Goal: Check status: Check status

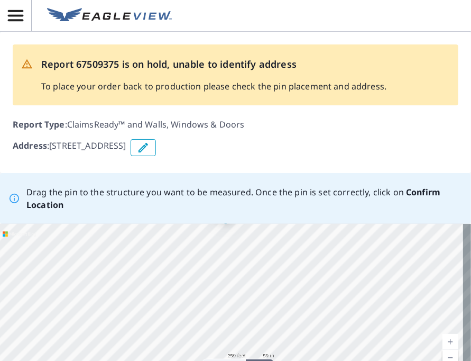
drag, startPoint x: 255, startPoint y: 298, endPoint x: 217, endPoint y: 245, distance: 65.1
click at [217, 245] on div "[STREET_ADDRESS]" at bounding box center [235, 303] width 471 height 159
drag, startPoint x: 256, startPoint y: 263, endPoint x: 259, endPoint y: 283, distance: 20.3
click at [259, 283] on div "[STREET_ADDRESS]" at bounding box center [235, 303] width 471 height 159
drag, startPoint x: 257, startPoint y: 266, endPoint x: 242, endPoint y: 285, distance: 23.7
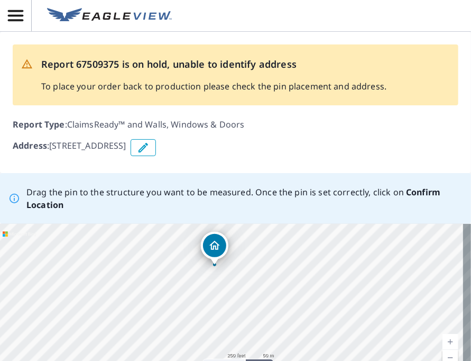
click at [244, 286] on div "[STREET_ADDRESS]" at bounding box center [235, 303] width 471 height 159
drag, startPoint x: 329, startPoint y: 294, endPoint x: 288, endPoint y: 264, distance: 51.4
click at [288, 264] on div "[STREET_ADDRESS]" at bounding box center [235, 303] width 471 height 159
drag, startPoint x: 290, startPoint y: 289, endPoint x: 283, endPoint y: 259, distance: 30.8
click at [283, 259] on div "[STREET_ADDRESS]" at bounding box center [235, 303] width 471 height 159
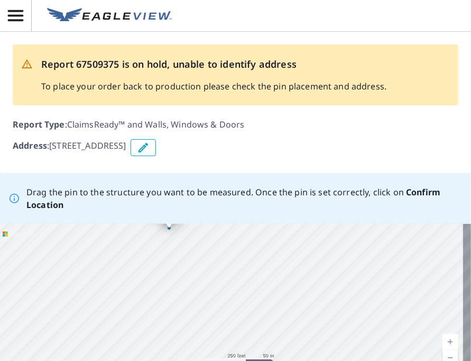
drag, startPoint x: 289, startPoint y: 293, endPoint x: 300, endPoint y: 335, distance: 43.4
click at [302, 338] on div "[STREET_ADDRESS]" at bounding box center [235, 303] width 471 height 159
drag, startPoint x: 275, startPoint y: 315, endPoint x: 281, endPoint y: 335, distance: 20.6
click at [283, 339] on div "[STREET_ADDRESS]" at bounding box center [235, 303] width 471 height 159
drag, startPoint x: 262, startPoint y: 268, endPoint x: 261, endPoint y: 355, distance: 87.8
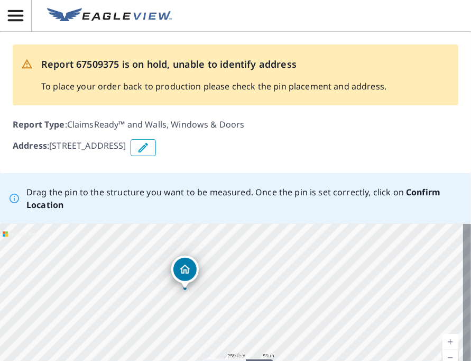
click at [262, 356] on div "[STREET_ADDRESS]" at bounding box center [235, 303] width 471 height 159
drag, startPoint x: 266, startPoint y: 261, endPoint x: 261, endPoint y: 361, distance: 100.6
click at [261, 360] on html "BW BW Report 67509375 is on hold, unable to identify address To place your orde…" at bounding box center [235, 180] width 471 height 361
click at [271, 288] on div "[STREET_ADDRESS]" at bounding box center [235, 303] width 471 height 159
drag, startPoint x: 280, startPoint y: 329, endPoint x: 280, endPoint y: 365, distance: 36.5
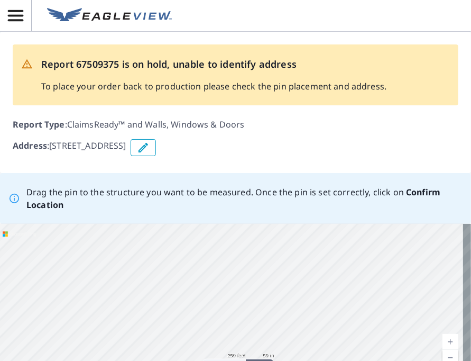
click at [280, 360] on html "BW BW Report 67509375 is on hold, unable to identify address To place your orde…" at bounding box center [235, 180] width 471 height 361
drag, startPoint x: 281, startPoint y: 348, endPoint x: 288, endPoint y: 354, distance: 8.3
click at [288, 354] on div "[STREET_ADDRESS]" at bounding box center [235, 303] width 471 height 159
drag, startPoint x: 293, startPoint y: 287, endPoint x: 272, endPoint y: 252, distance: 40.5
click at [272, 252] on div "[STREET_ADDRESS]" at bounding box center [235, 303] width 471 height 159
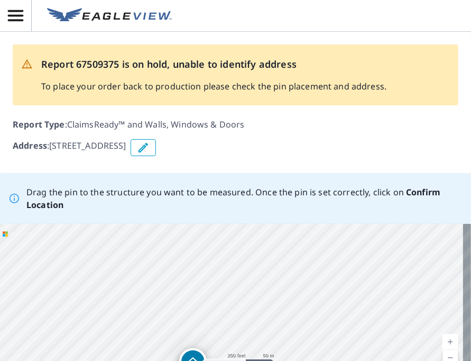
drag, startPoint x: 368, startPoint y: 314, endPoint x: 380, endPoint y: 233, distance: 81.6
click at [382, 225] on div "[STREET_ADDRESS]" at bounding box center [235, 303] width 471 height 159
drag, startPoint x: 195, startPoint y: 351, endPoint x: 392, endPoint y: 229, distance: 232.1
drag, startPoint x: 261, startPoint y: 282, endPoint x: 344, endPoint y: 297, distance: 84.9
click at [344, 297] on div "[STREET_ADDRESS]" at bounding box center [235, 303] width 471 height 159
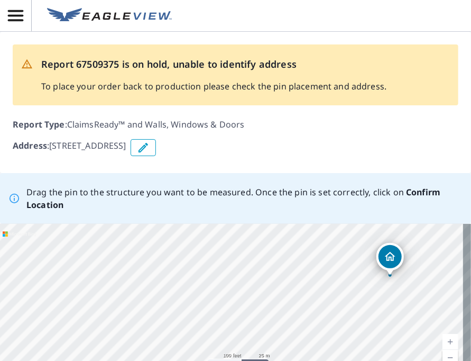
drag, startPoint x: 404, startPoint y: 344, endPoint x: 399, endPoint y: 248, distance: 96.4
click at [400, 247] on div "[STREET_ADDRESS]" at bounding box center [235, 303] width 471 height 159
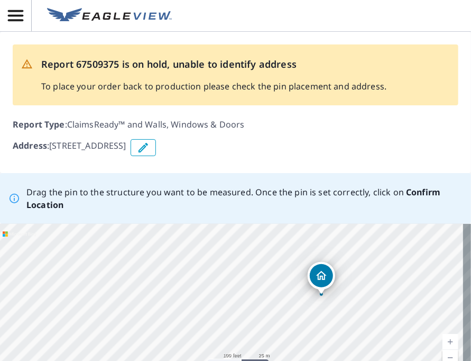
drag, startPoint x: 260, startPoint y: 297, endPoint x: 348, endPoint y: 287, distance: 89.3
click at [348, 287] on div "[STREET_ADDRESS]" at bounding box center [235, 303] width 471 height 159
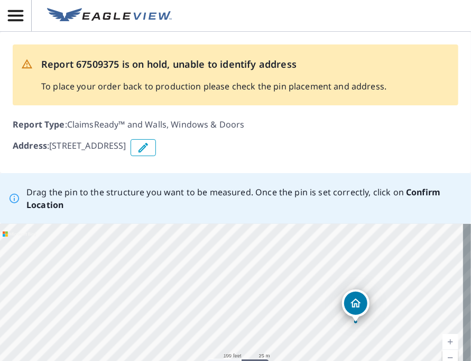
drag, startPoint x: 264, startPoint y: 288, endPoint x: 298, endPoint y: 316, distance: 43.6
click at [298, 316] on div "[STREET_ADDRESS]" at bounding box center [235, 303] width 471 height 159
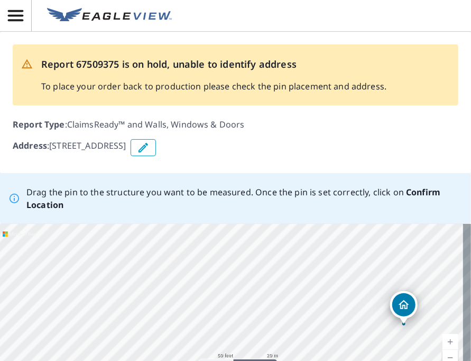
drag, startPoint x: 293, startPoint y: 281, endPoint x: 298, endPoint y: 243, distance: 37.8
click at [298, 243] on div "[STREET_ADDRESS]" at bounding box center [235, 303] width 471 height 159
drag, startPoint x: 323, startPoint y: 288, endPoint x: 319, endPoint y: 307, distance: 19.3
click at [319, 307] on div "[STREET_ADDRESS]" at bounding box center [235, 303] width 471 height 159
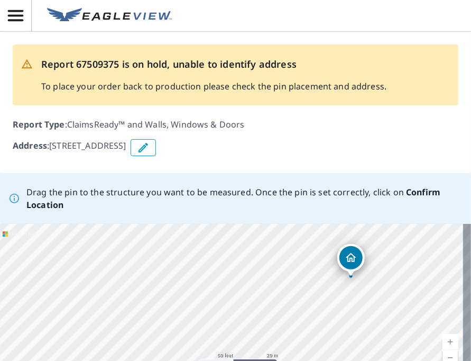
drag, startPoint x: 406, startPoint y: 318, endPoint x: 352, endPoint y: 259, distance: 80.8
click at [352, 258] on div "[STREET_ADDRESS]" at bounding box center [235, 303] width 471 height 159
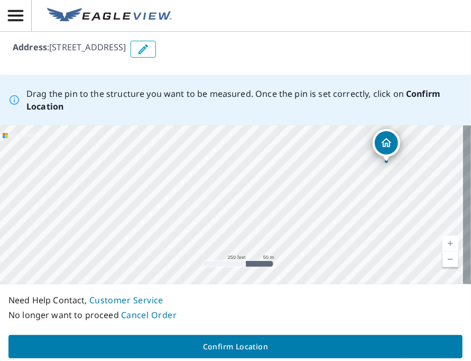
scroll to position [129, 0]
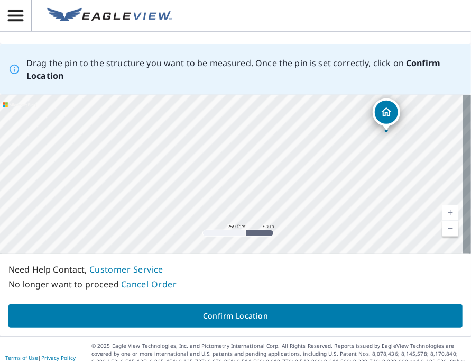
click at [248, 316] on span "Confirm Location" at bounding box center [235, 315] width 437 height 13
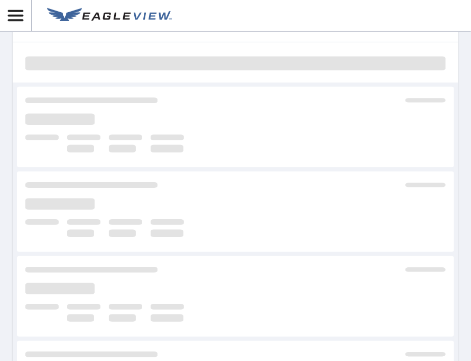
scroll to position [353, 0]
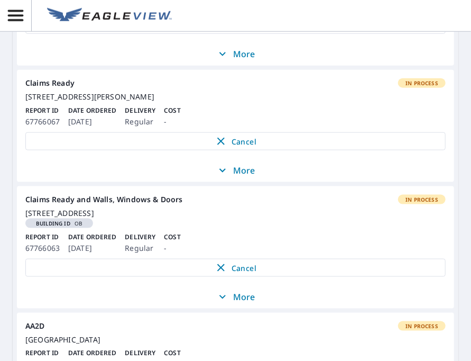
scroll to position [1286, 0]
